Goal: Information Seeking & Learning: Compare options

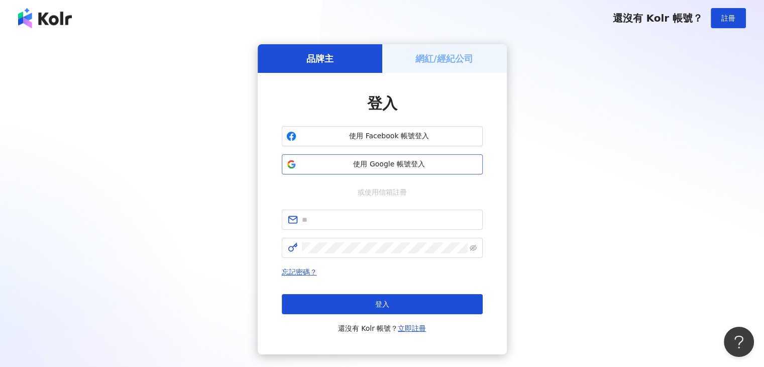
click at [395, 163] on span "使用 Google 帳號登入" at bounding box center [389, 164] width 178 height 10
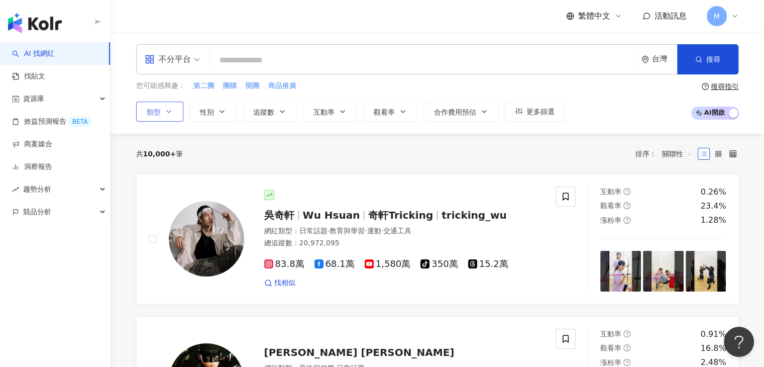
click at [174, 111] on button "類型" at bounding box center [159, 112] width 47 height 20
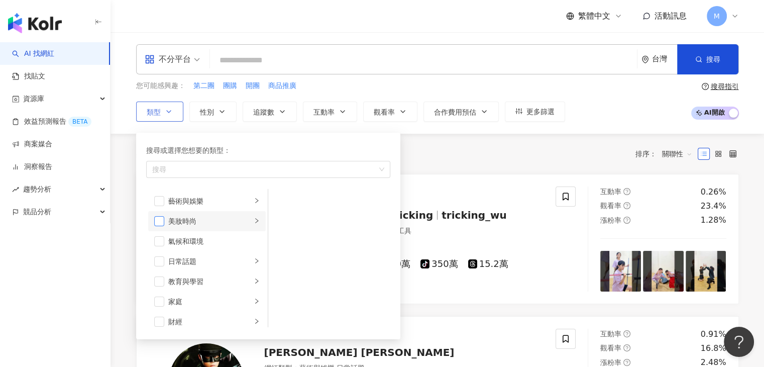
click at [160, 220] on span "button" at bounding box center [159, 221] width 10 height 10
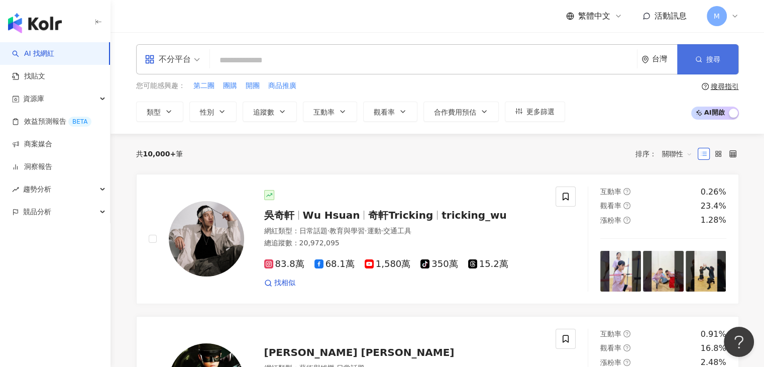
click at [693, 59] on button "搜尋" at bounding box center [707, 59] width 61 height 30
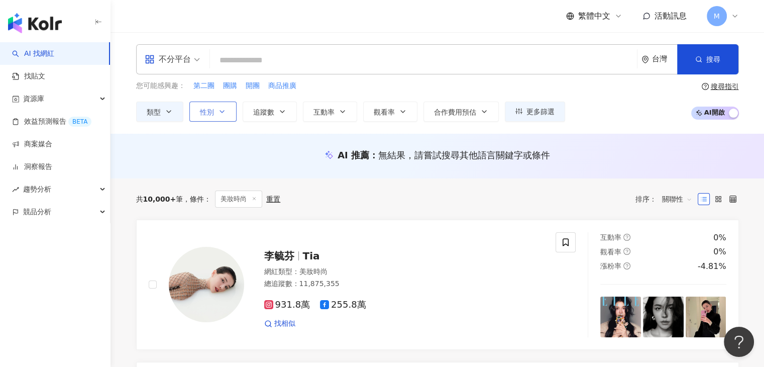
click at [227, 111] on button "性別" at bounding box center [212, 112] width 47 height 20
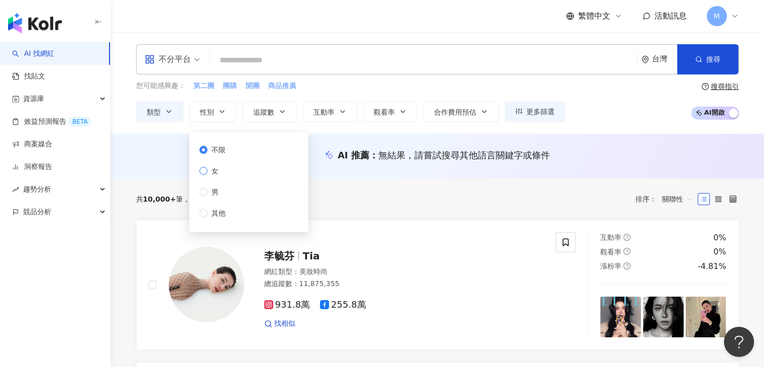
click at [229, 170] on label "女" at bounding box center [214, 170] width 30 height 11
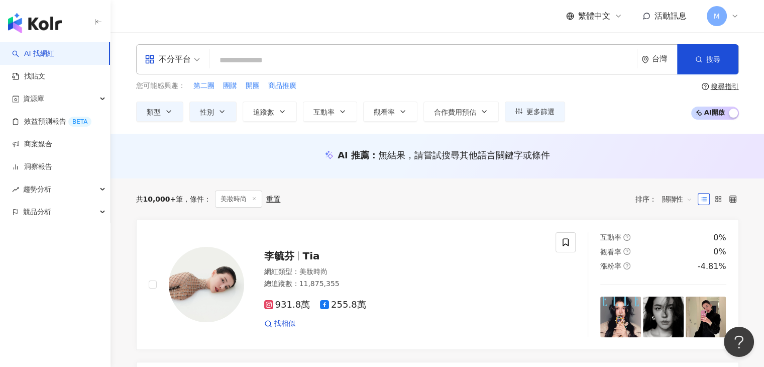
click at [316, 91] on div "您可能感興趣： 第二團 團購 開團 商品推廣 類型 性別 追蹤數 互動率 觀看率 合作費用預估 更多篩選 不限 女 男 其他" at bounding box center [350, 100] width 429 height 41
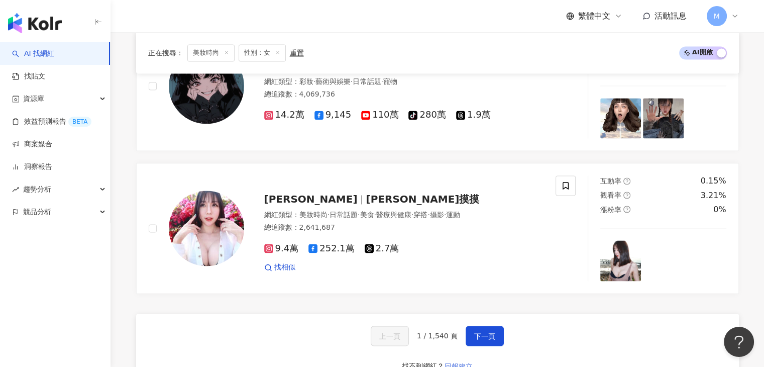
scroll to position [1709, 0]
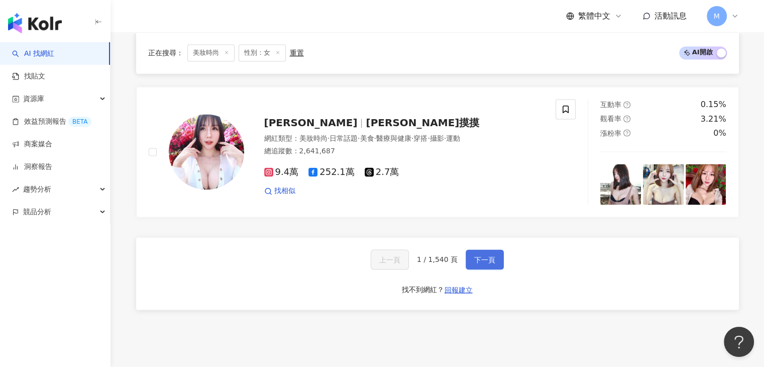
click at [481, 255] on span "下一頁" at bounding box center [484, 259] width 21 height 8
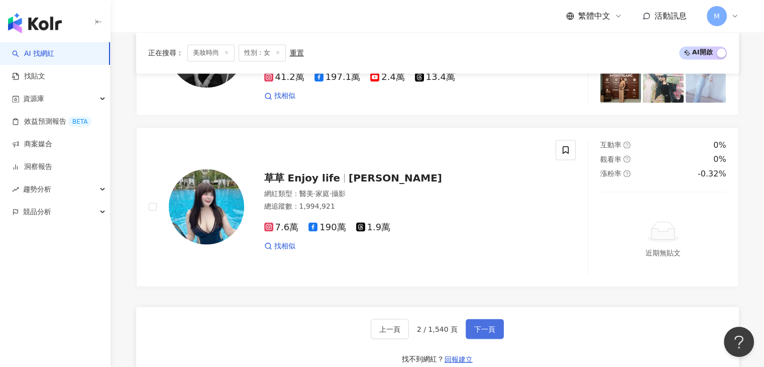
click at [490, 325] on span "下一頁" at bounding box center [484, 329] width 21 height 8
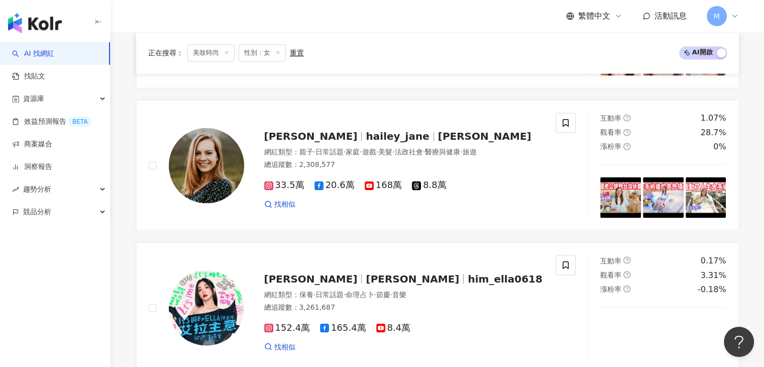
scroll to position [1759, 0]
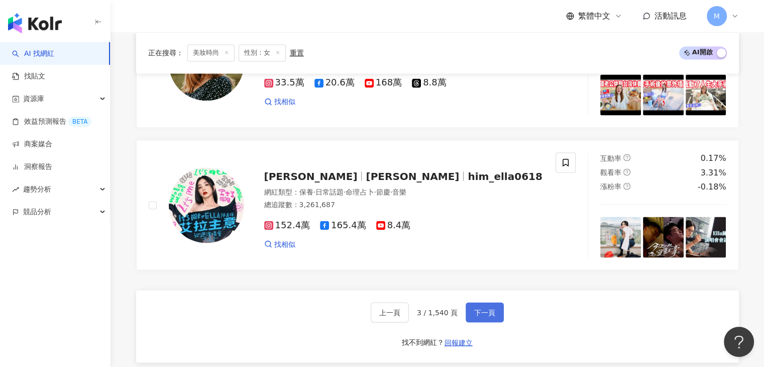
click at [480, 308] on span "下一頁" at bounding box center [484, 312] width 21 height 8
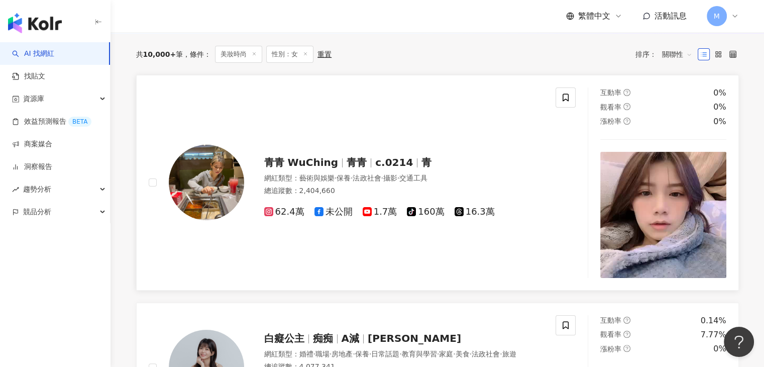
scroll to position [0, 0]
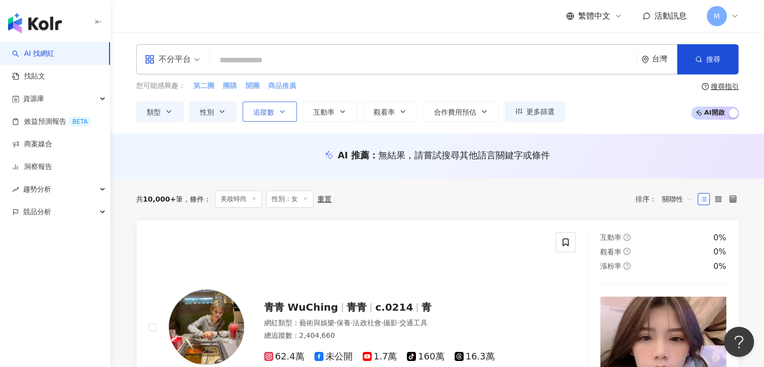
click at [271, 113] on span "追蹤數" at bounding box center [263, 112] width 21 height 8
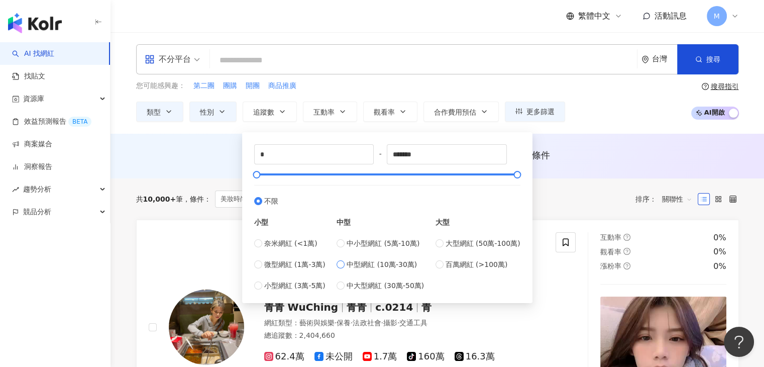
type input "******"
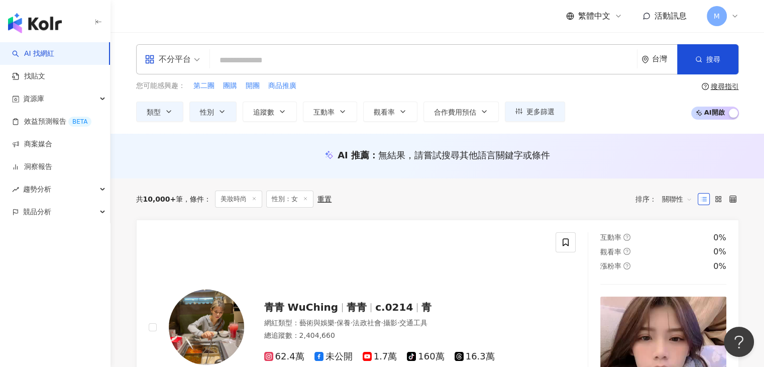
click at [580, 181] on div "共 10,000+ 筆 條件 ： 美妝時尚 性別：女 重置 排序： 關聯性" at bounding box center [437, 198] width 603 height 41
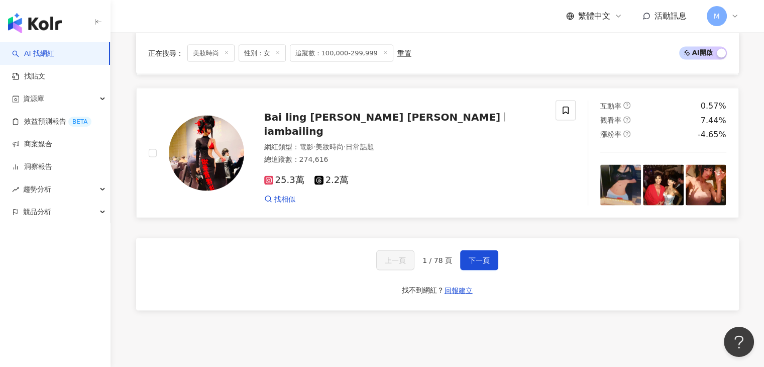
scroll to position [1910, 0]
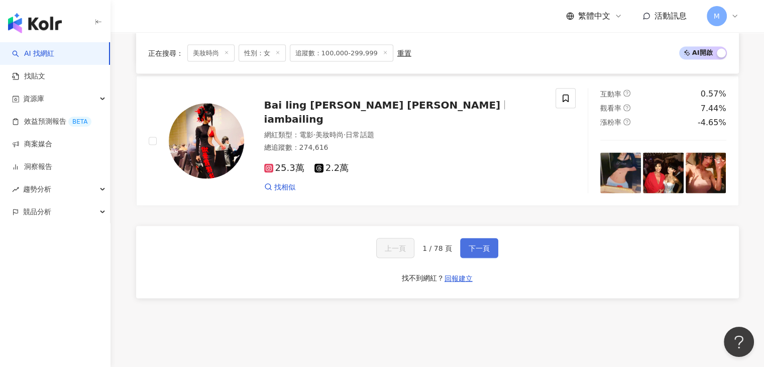
click at [485, 252] on span "下一頁" at bounding box center [479, 248] width 21 height 8
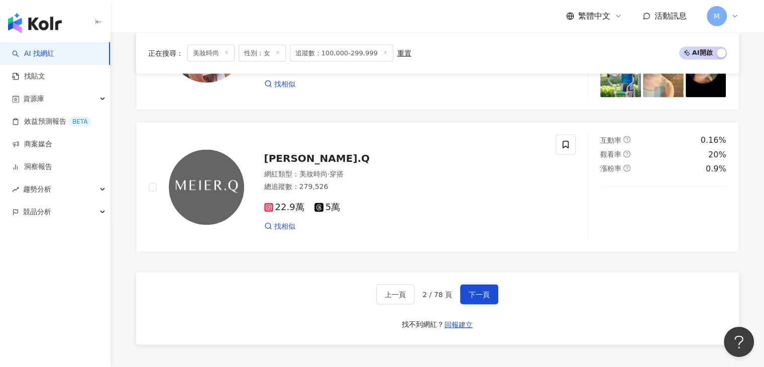
scroll to position [1982, 0]
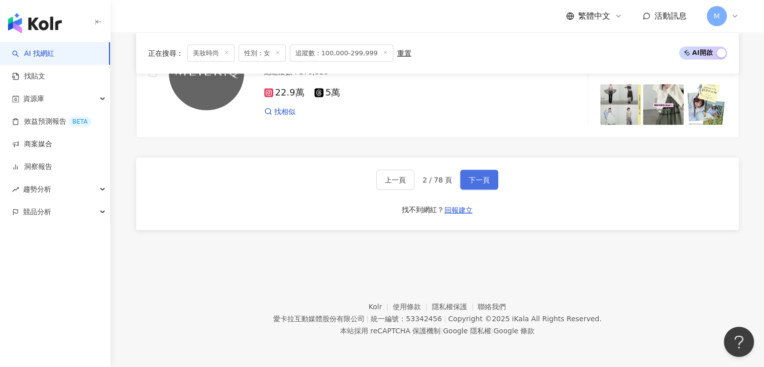
click at [475, 184] on button "下一頁" at bounding box center [479, 180] width 38 height 20
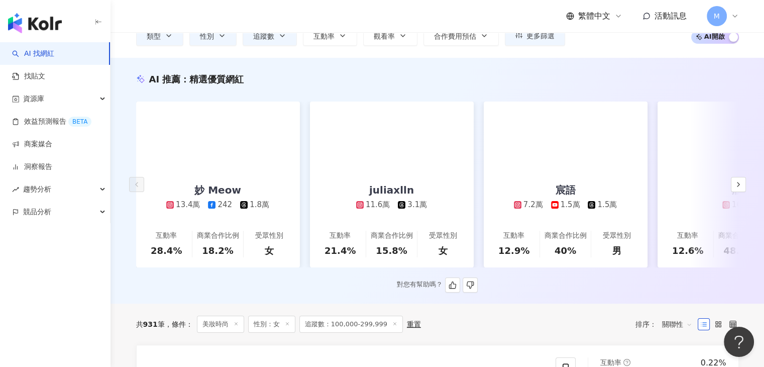
scroll to position [101, 0]
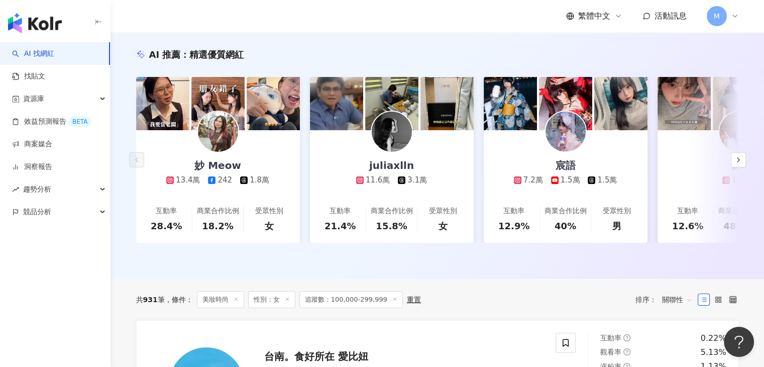
click at [515, 293] on div "共 931 筆 條件 ： 美妝時尚 性別：女 追蹤數：100,000-299,999 重置 排序： 關聯性" at bounding box center [437, 299] width 603 height 41
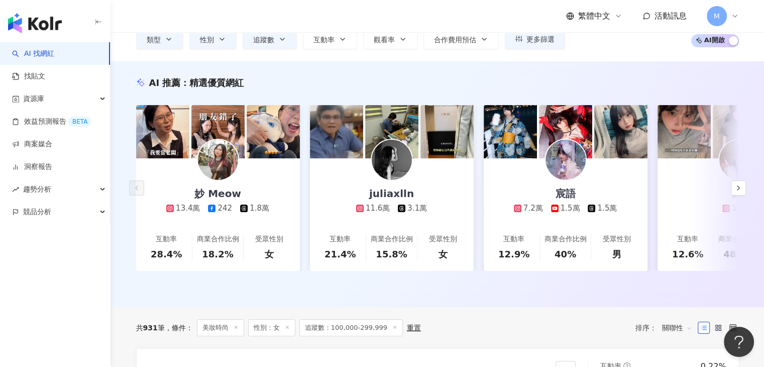
scroll to position [50, 0]
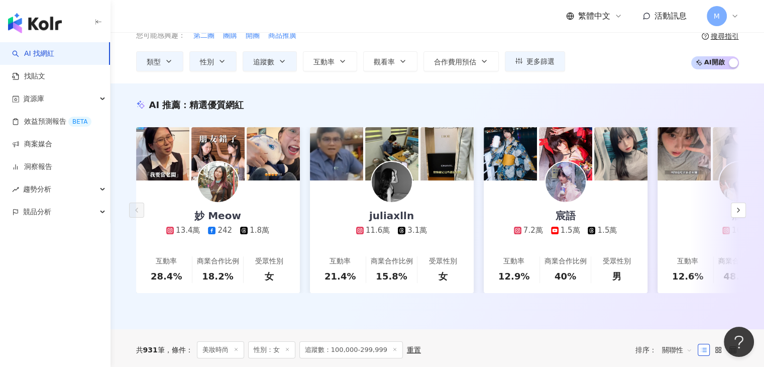
click at [423, 19] on div "繁體中文 活動訊息 M" at bounding box center [437, 16] width 603 height 32
